Goal: Transaction & Acquisition: Purchase product/service

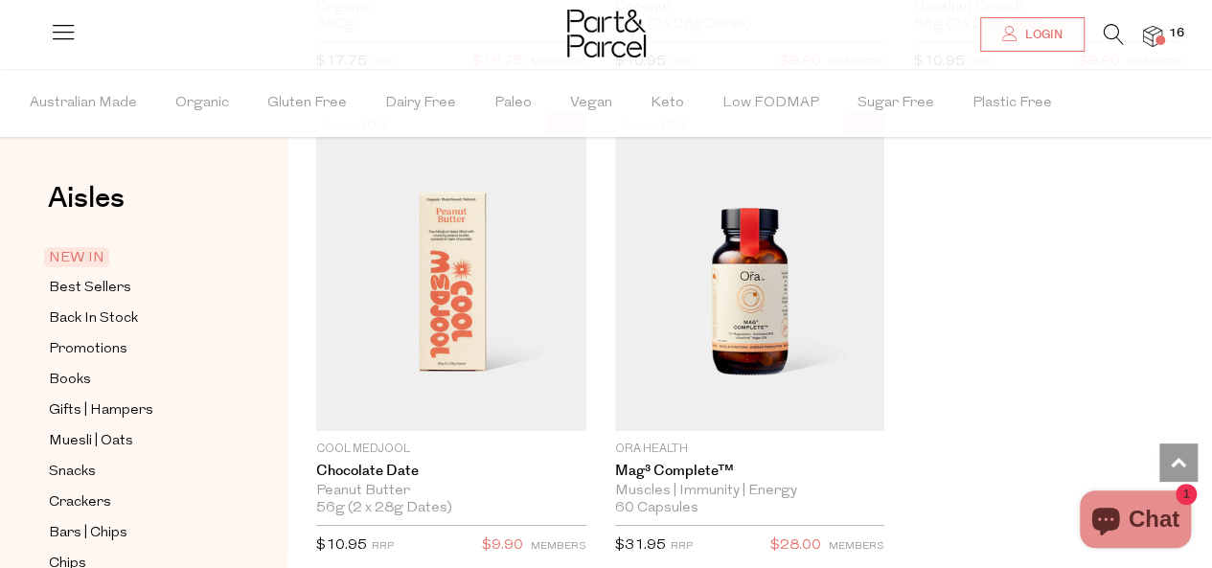
click at [1104, 28] on icon at bounding box center [1114, 34] width 20 height 21
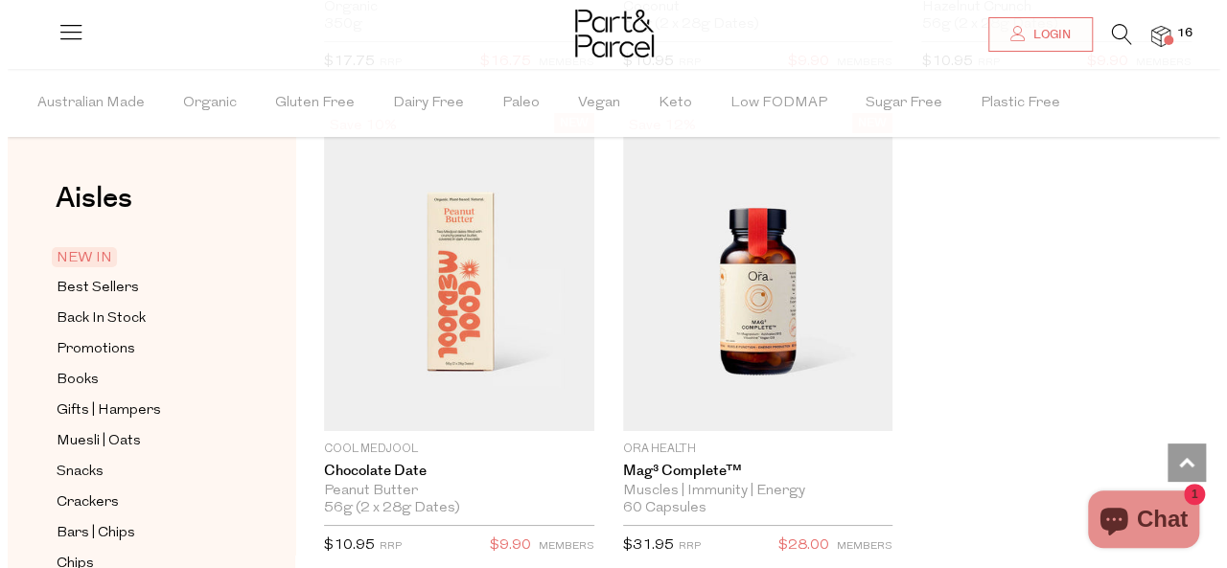
scroll to position [3422, 0]
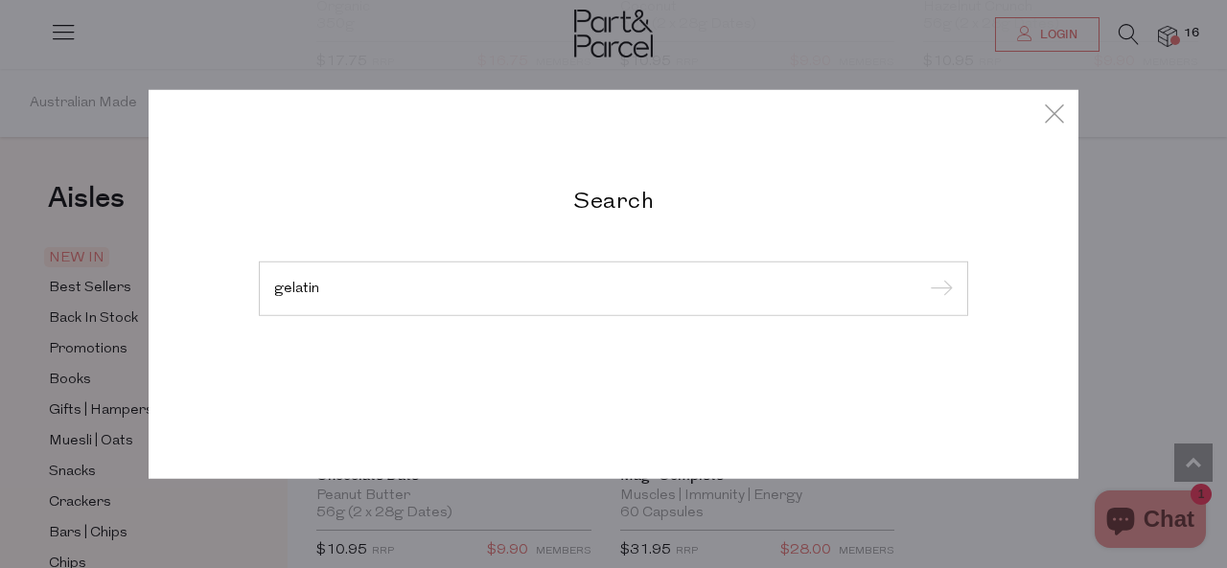
type input "gelatin"
click at [924, 275] on input "submit" at bounding box center [938, 289] width 29 height 29
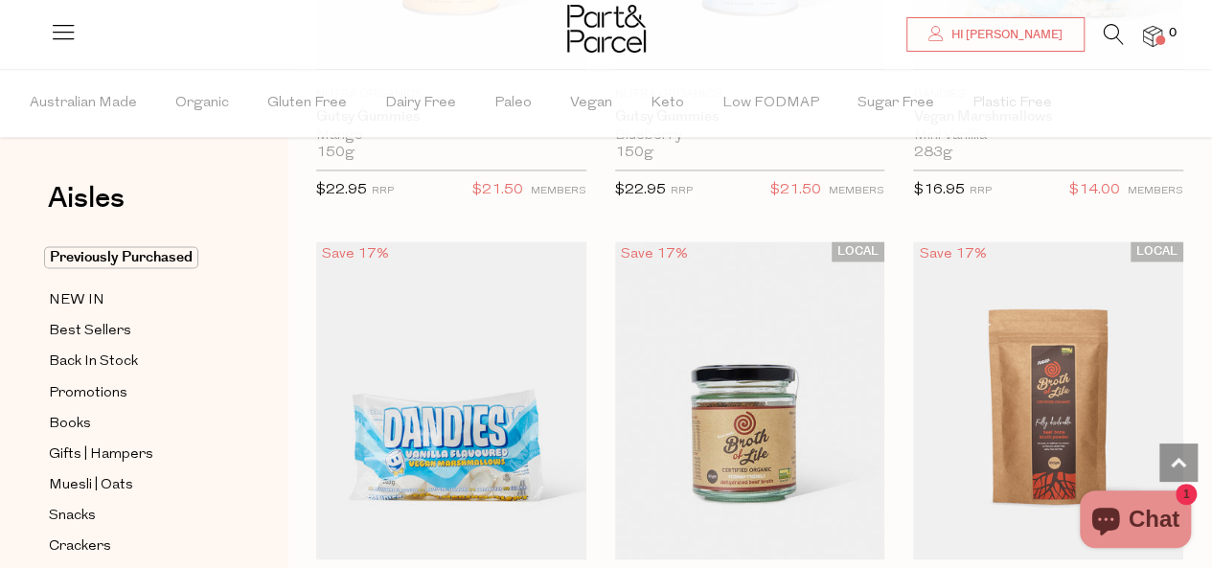
scroll to position [943, 0]
